Goal: Transaction & Acquisition: Purchase product/service

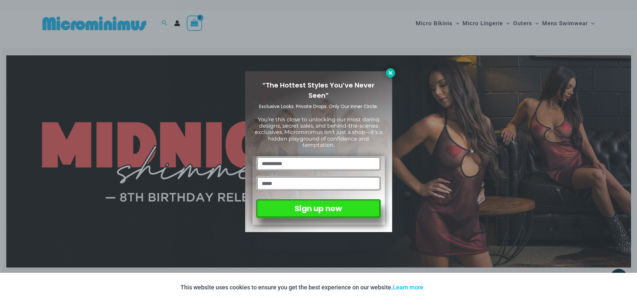
click at [389, 74] on icon at bounding box center [390, 73] width 4 height 4
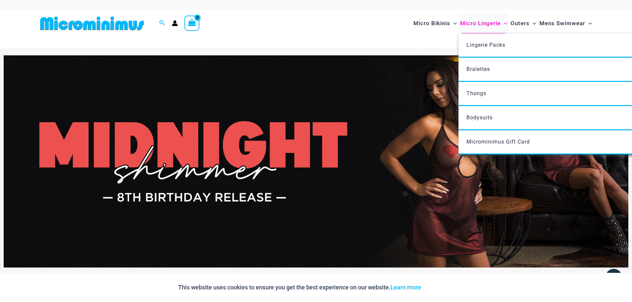
click at [465, 25] on span "Micro Lingerie" at bounding box center [480, 23] width 40 height 17
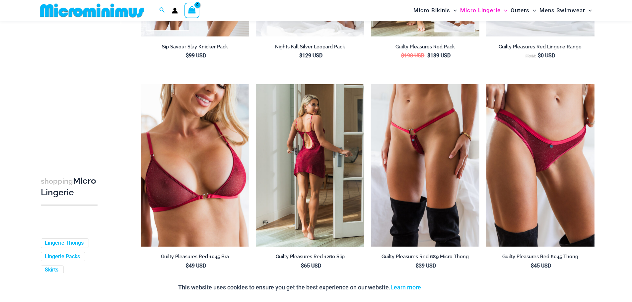
scroll to position [261, 0]
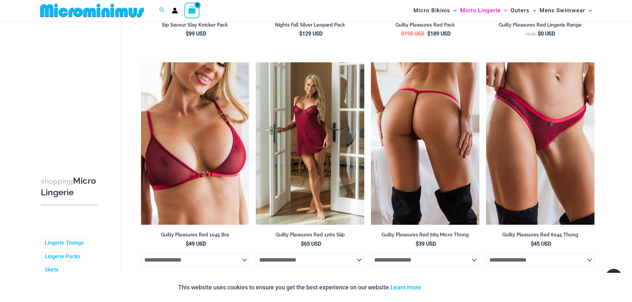
click at [424, 130] on img at bounding box center [425, 143] width 108 height 163
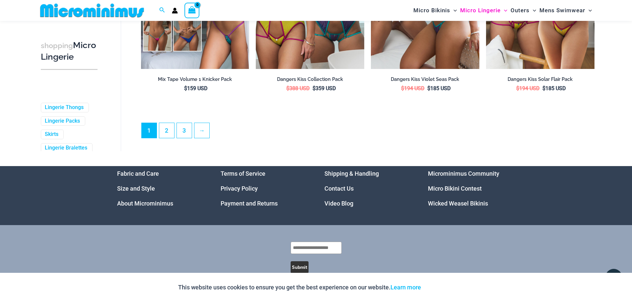
scroll to position [1795, 0]
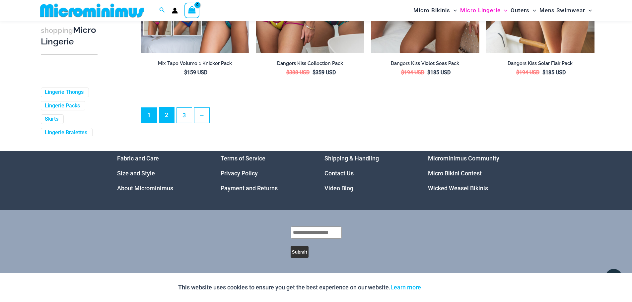
click at [168, 119] on link "2" at bounding box center [166, 115] width 15 height 16
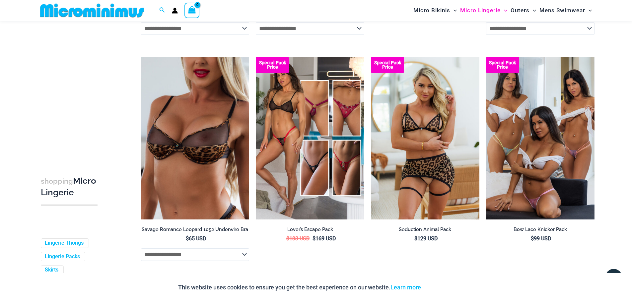
scroll to position [1619, 0]
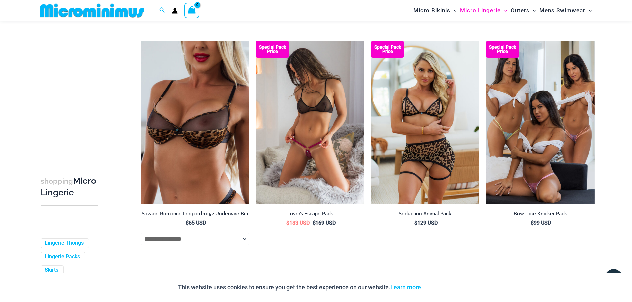
click at [305, 131] on img at bounding box center [310, 122] width 108 height 163
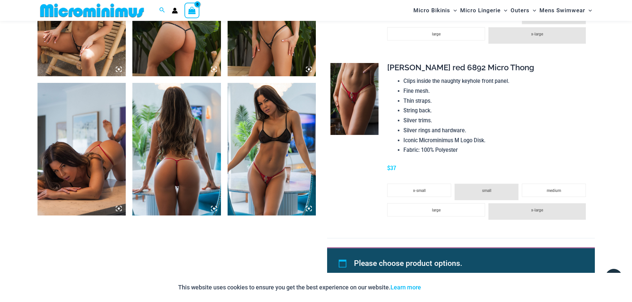
scroll to position [857, 0]
